Goal: Task Accomplishment & Management: Manage account settings

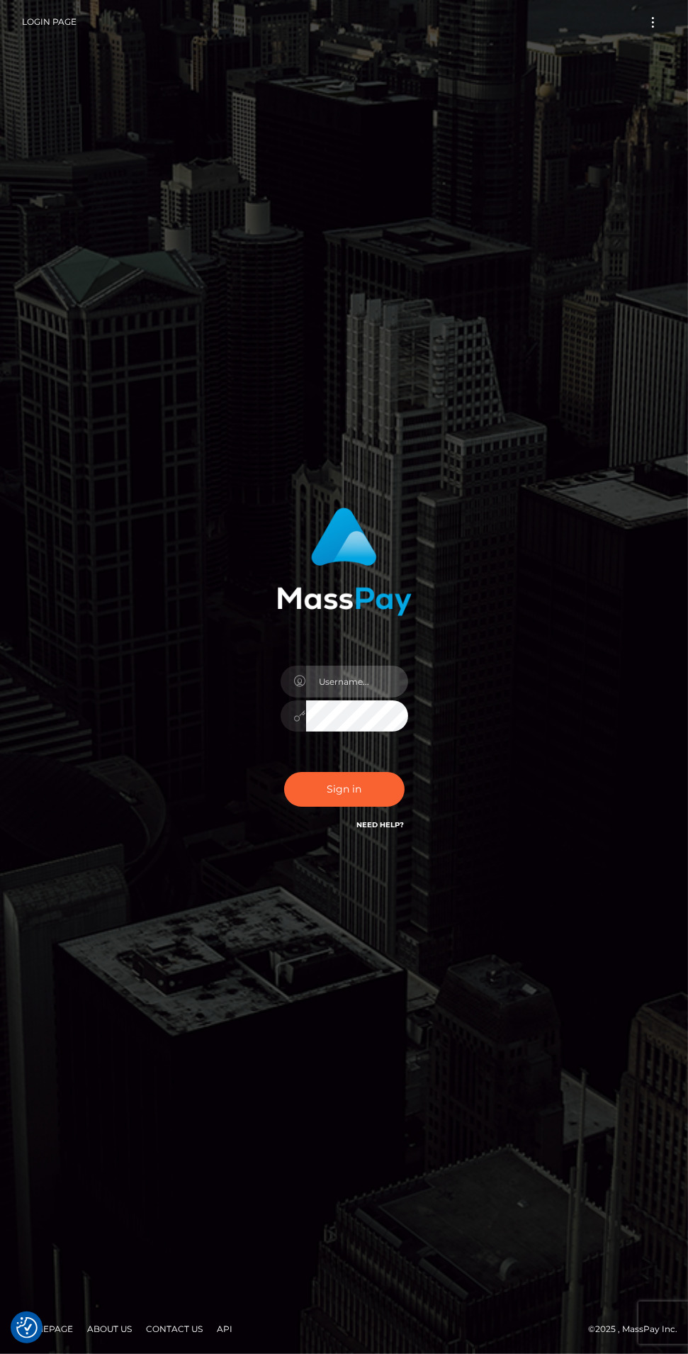
click at [342, 698] on input "text" at bounding box center [357, 682] width 102 height 32
type input "[EMAIL_ADDRESS][DOMAIN_NAME]"
click at [364, 807] on button "Sign in" at bounding box center [344, 789] width 121 height 35
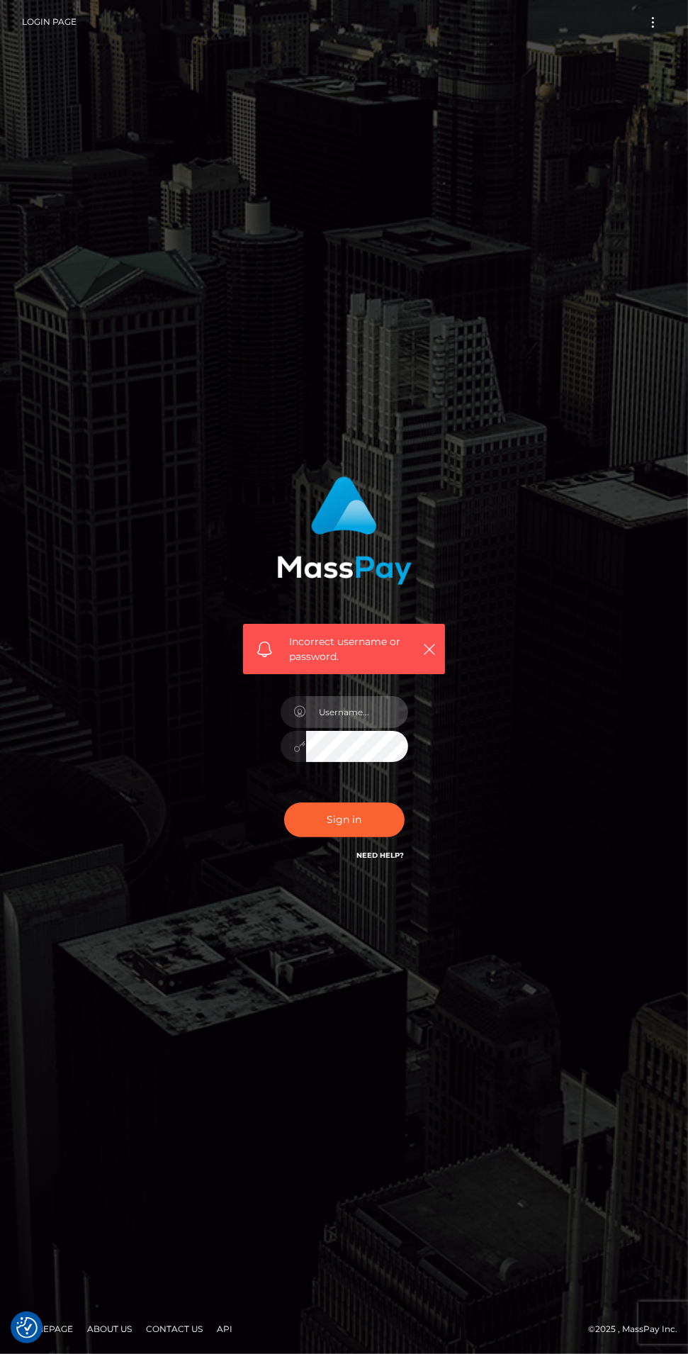
click at [335, 728] on input "text" at bounding box center [357, 712] width 102 height 32
type input "[EMAIL_ADDRESS][DOMAIN_NAME]"
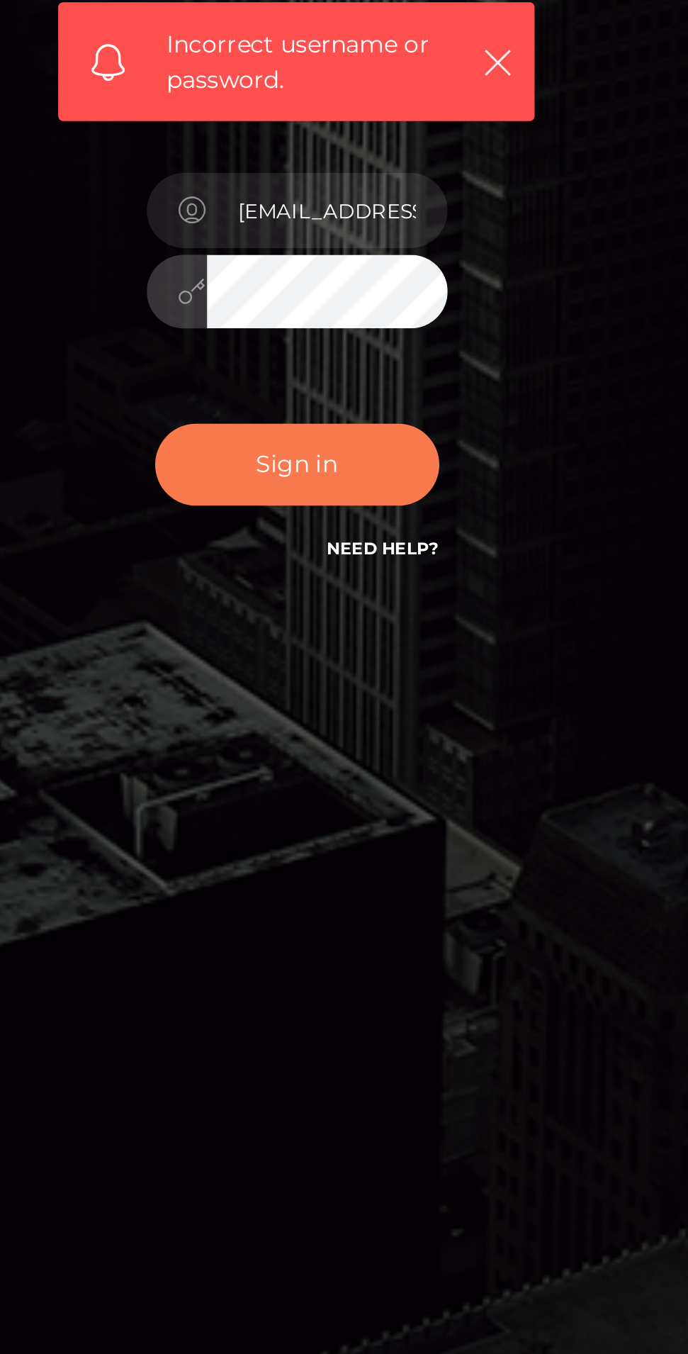
click at [323, 837] on button "Sign in" at bounding box center [344, 820] width 121 height 35
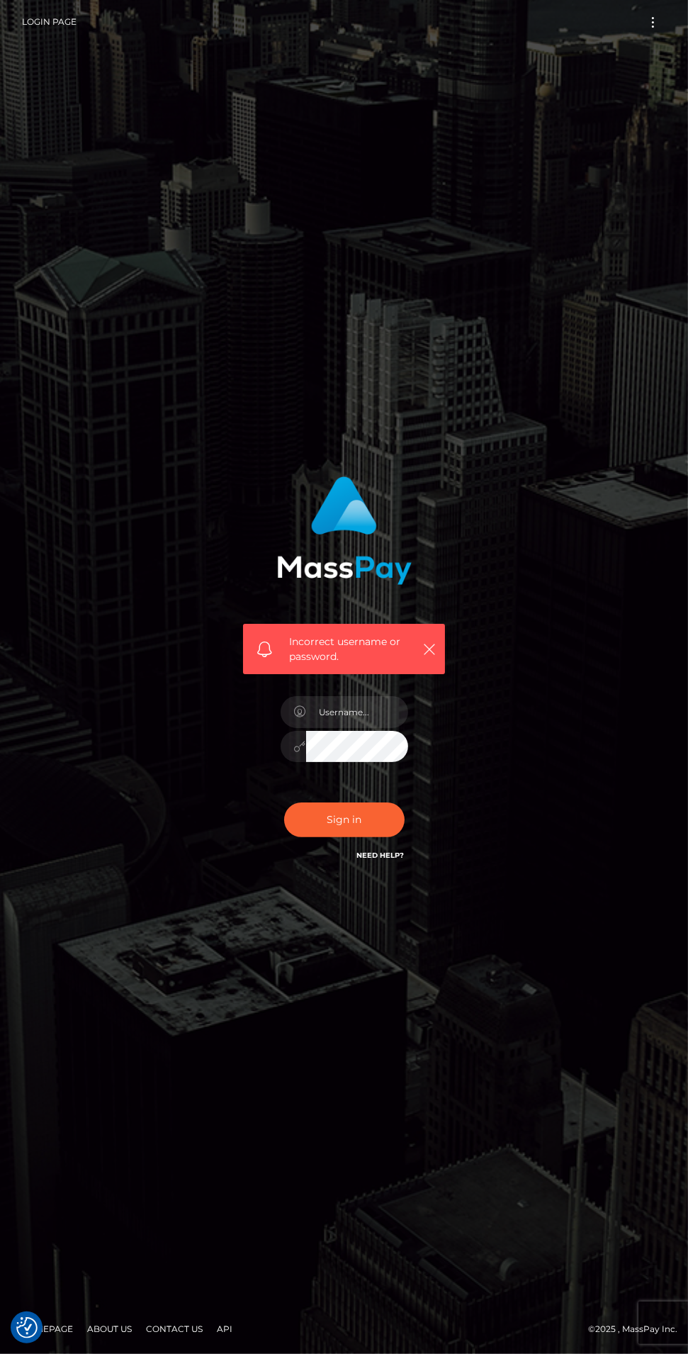
click at [389, 860] on link "Need Help?" at bounding box center [380, 855] width 47 height 9
click at [430, 656] on icon "button" at bounding box center [430, 649] width 14 height 14
click at [428, 658] on button "button" at bounding box center [429, 649] width 18 height 18
click at [340, 728] on input "text" at bounding box center [357, 712] width 102 height 32
type input "[EMAIL_ADDRESS][DOMAIN_NAME]"
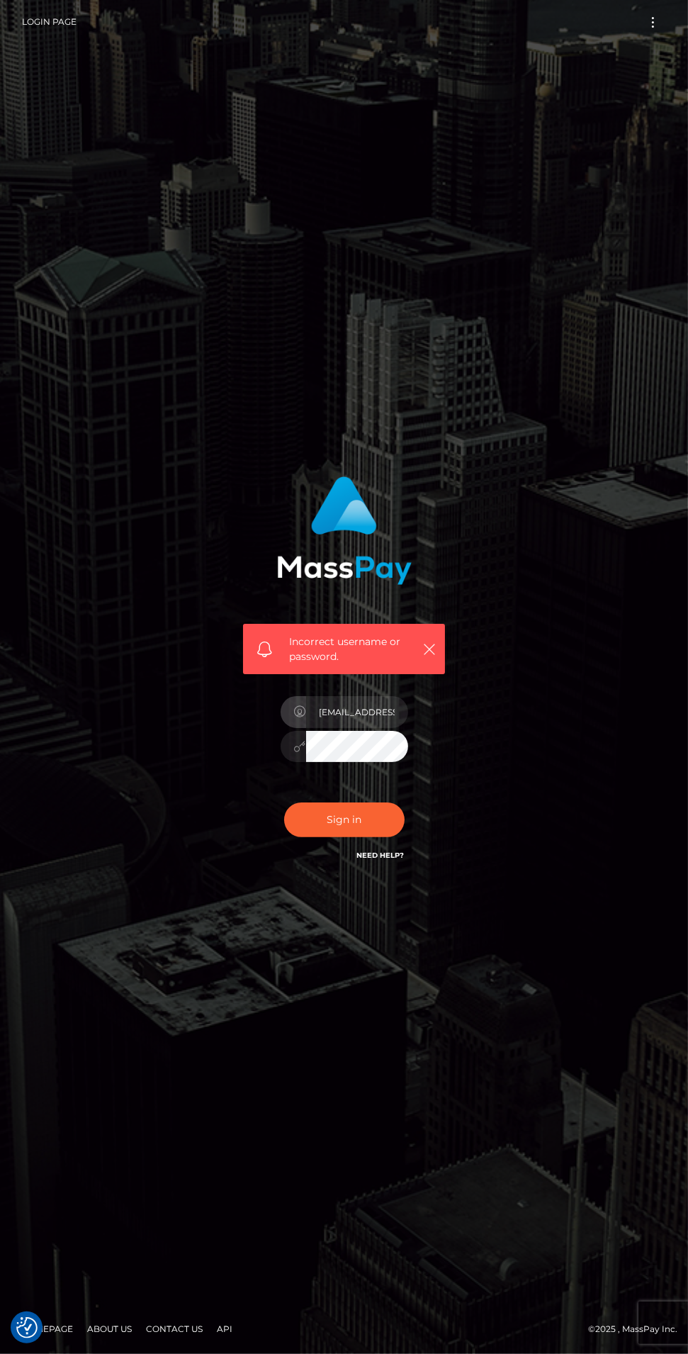
click at [385, 860] on link "Need Help?" at bounding box center [380, 855] width 47 height 9
click at [386, 860] on link "Need Help?" at bounding box center [380, 855] width 47 height 9
